Goal: Navigation & Orientation: Find specific page/section

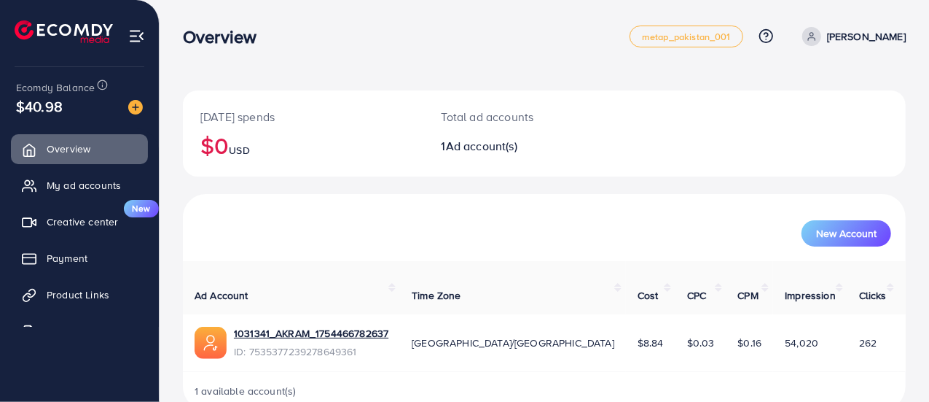
scroll to position [16, 0]
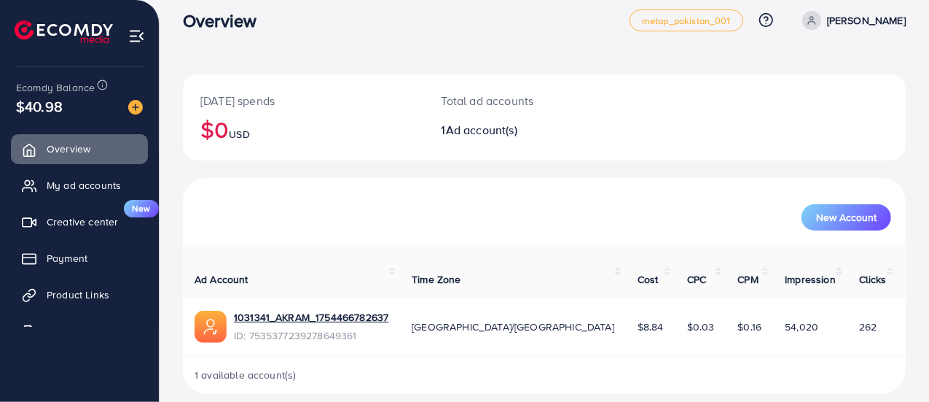
click at [817, 20] on icon at bounding box center [812, 20] width 10 height 10
click at [513, 23] on div "Overview" at bounding box center [406, 20] width 447 height 21
click at [821, 17] on span at bounding box center [812, 20] width 19 height 19
click at [605, 59] on div "Today's spends $0 USD Total ad accounts 1 Ad account(s) New Account Ad Account …" at bounding box center [545, 200] width 770 height 433
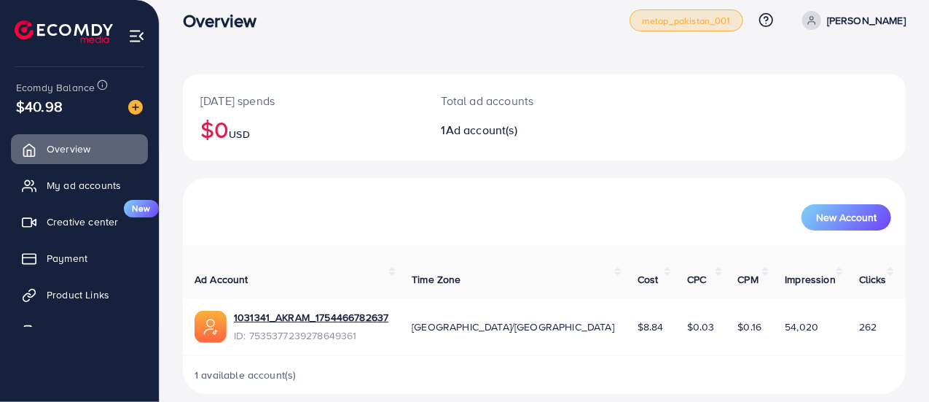
click at [714, 19] on span "metap_pakistan_001" at bounding box center [686, 20] width 89 height 9
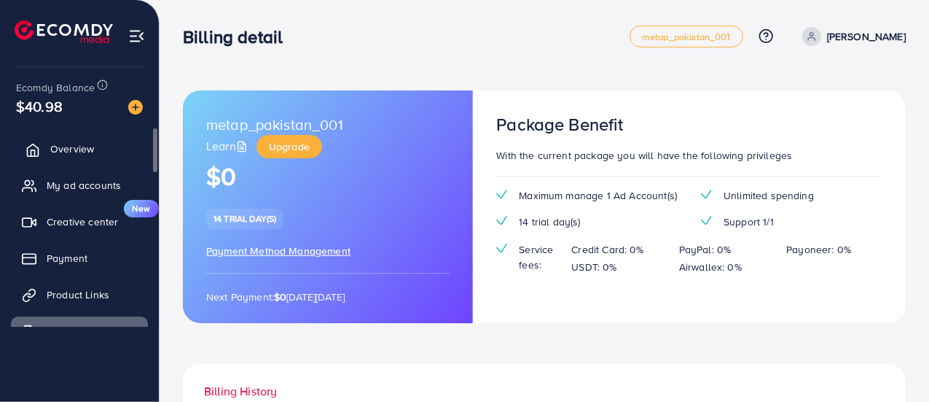
click at [63, 146] on span "Overview" at bounding box center [72, 148] width 44 height 15
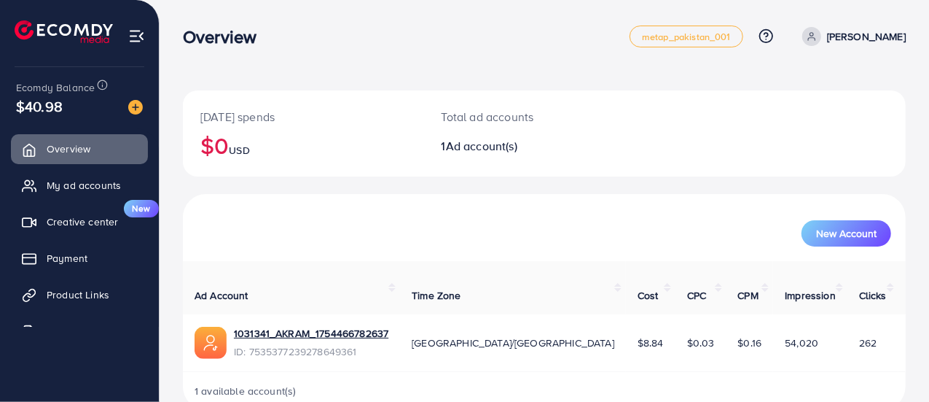
scroll to position [16, 0]
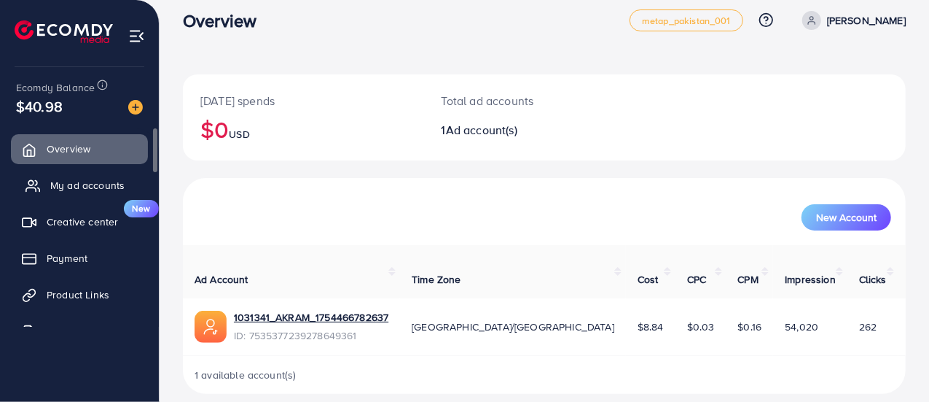
click at [83, 185] on span "My ad accounts" at bounding box center [87, 185] width 74 height 15
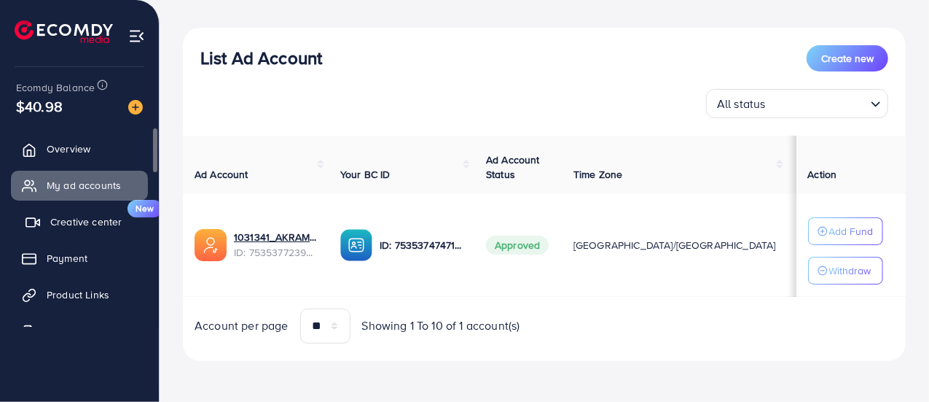
click at [72, 222] on span "Creative center" at bounding box center [85, 221] width 71 height 15
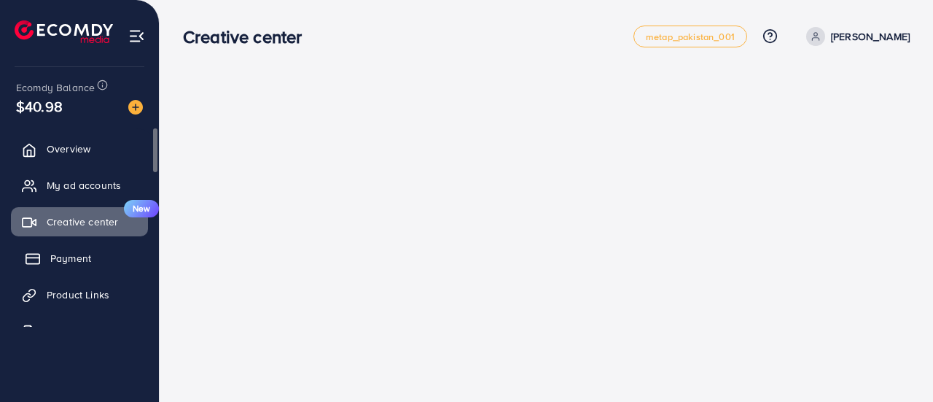
click at [86, 254] on span "Payment" at bounding box center [70, 258] width 41 height 15
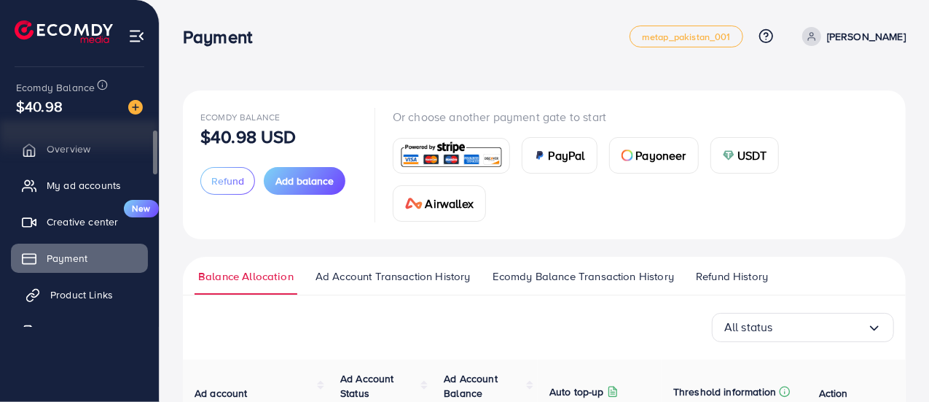
scroll to position [71, 0]
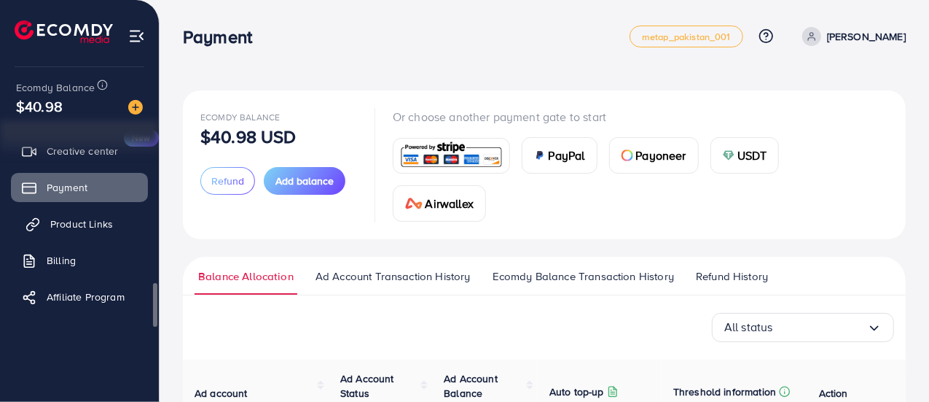
click at [77, 224] on span "Product Links" at bounding box center [81, 223] width 63 height 15
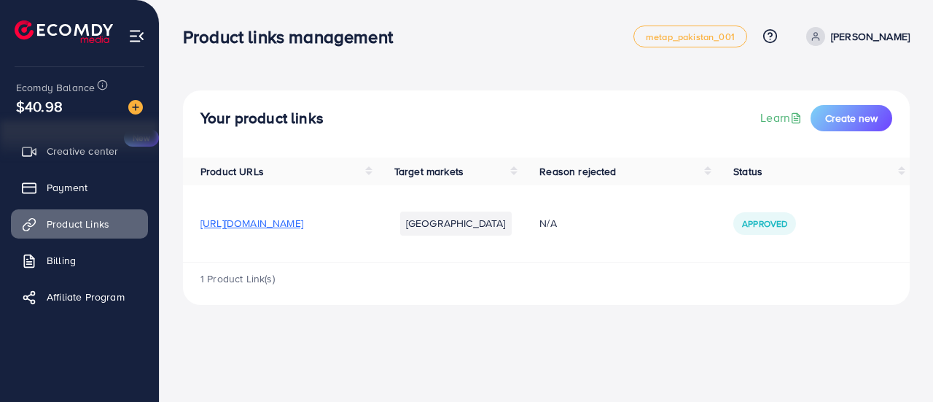
click at [300, 221] on span "[URL][DOMAIN_NAME]" at bounding box center [251, 223] width 103 height 15
click at [86, 263] on link "Billing" at bounding box center [79, 260] width 137 height 29
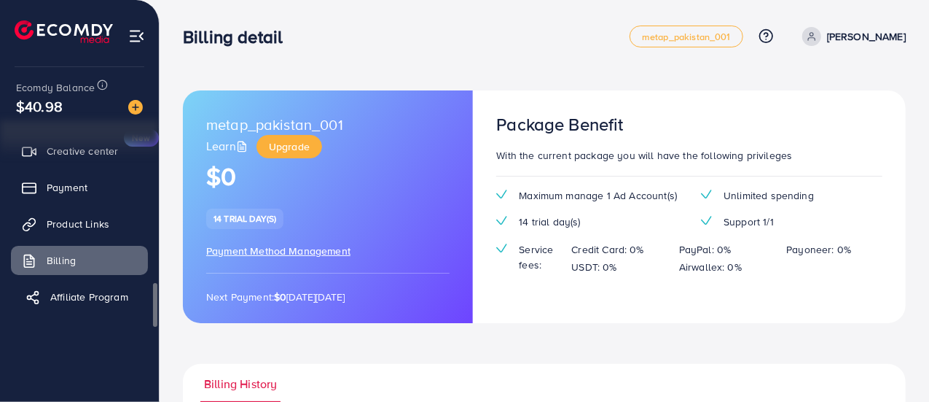
click at [93, 289] on span "Affiliate Program" at bounding box center [89, 296] width 78 height 15
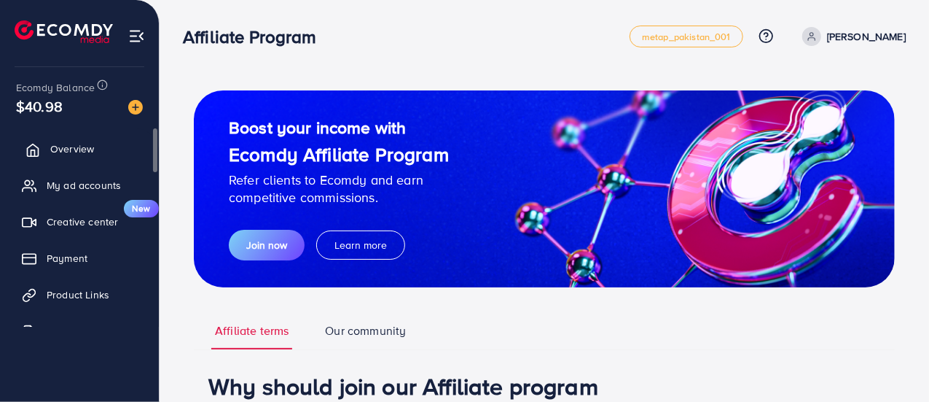
click at [58, 138] on link "Overview" at bounding box center [79, 148] width 137 height 29
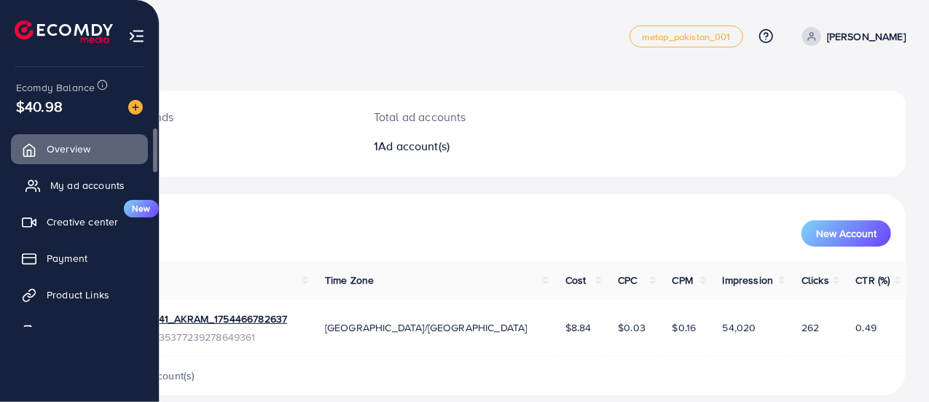
click at [77, 193] on link "My ad accounts" at bounding box center [79, 185] width 137 height 29
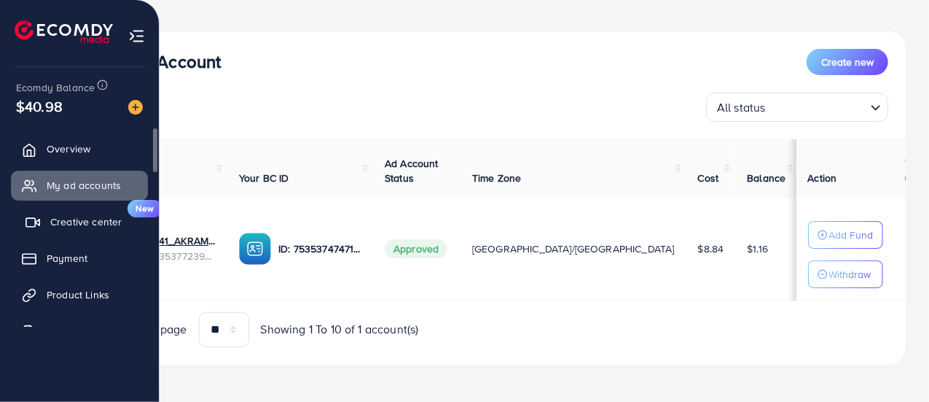
click at [63, 222] on span "Creative center" at bounding box center [85, 221] width 71 height 15
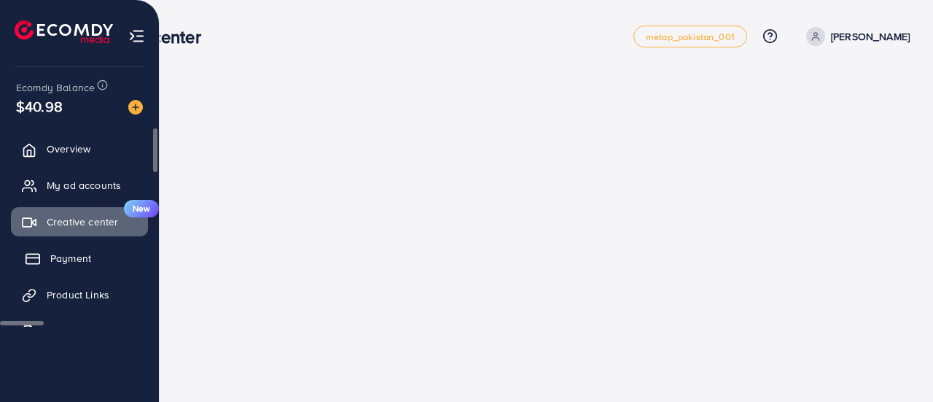
click at [66, 265] on link "Payment" at bounding box center [79, 257] width 137 height 29
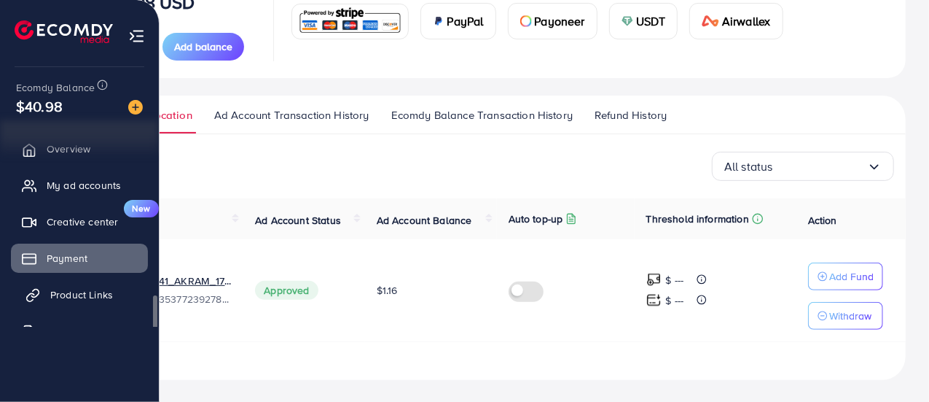
scroll to position [71, 0]
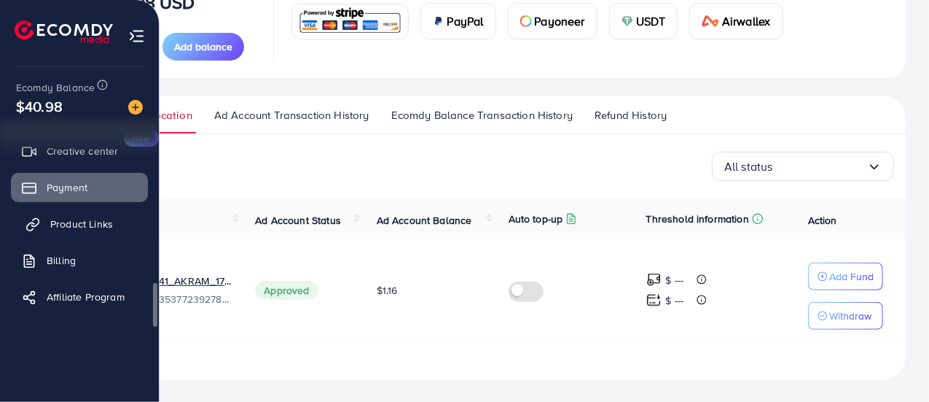
click at [71, 218] on span "Product Links" at bounding box center [81, 223] width 63 height 15
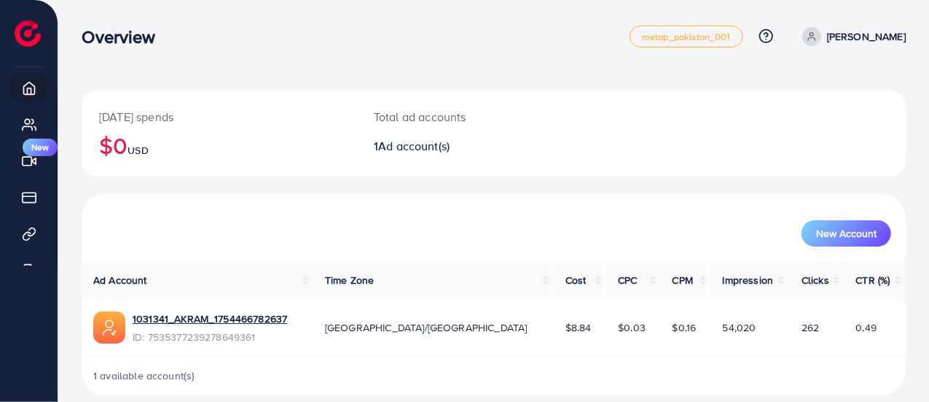
scroll to position [16, 0]
